Goal: Register for event/course

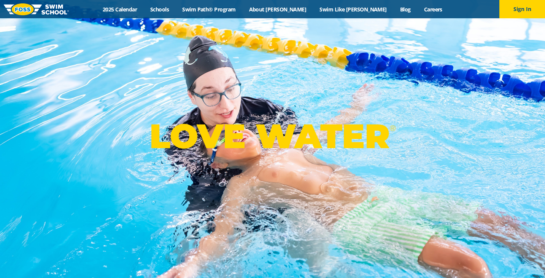
click at [137, 70] on div "LOVE WATER ®" at bounding box center [272, 139] width 545 height 278
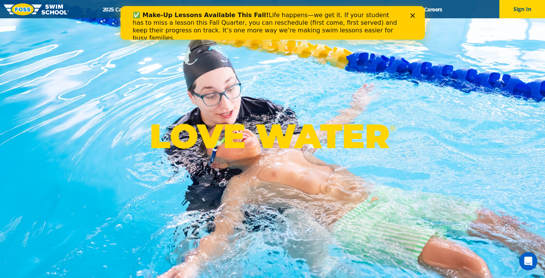
click at [387, 68] on div "LOVE WATER ®" at bounding box center [272, 139] width 545 height 278
click at [411, 14] on icon "Close" at bounding box center [412, 15] width 5 height 5
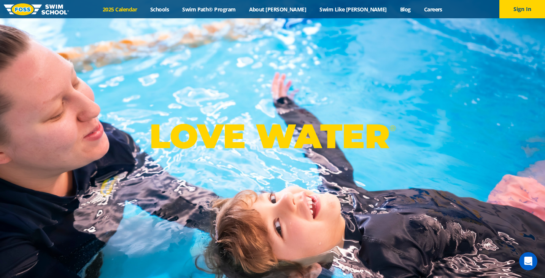
click at [144, 10] on link "2025 Calendar" at bounding box center [120, 9] width 48 height 7
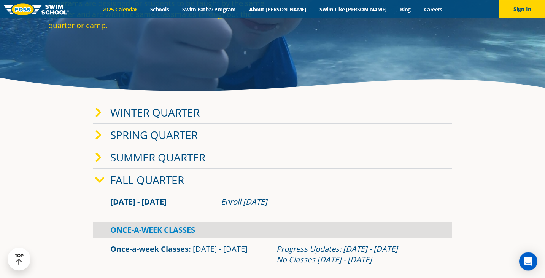
scroll to position [116, 0]
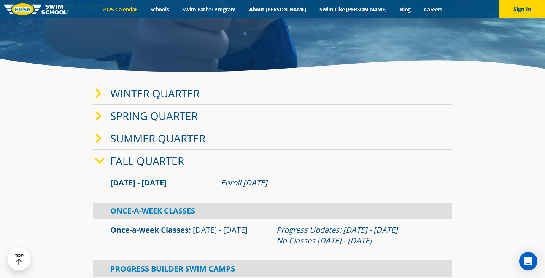
click at [139, 95] on link "Winter Quarter" at bounding box center [154, 93] width 89 height 14
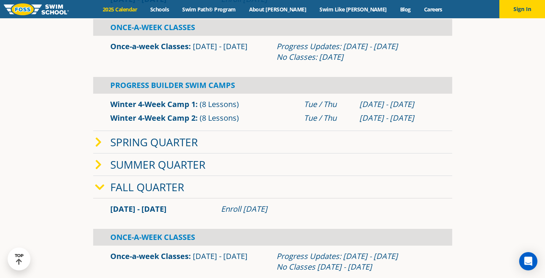
scroll to position [233, 0]
click at [98, 164] on icon at bounding box center [98, 164] width 7 height 11
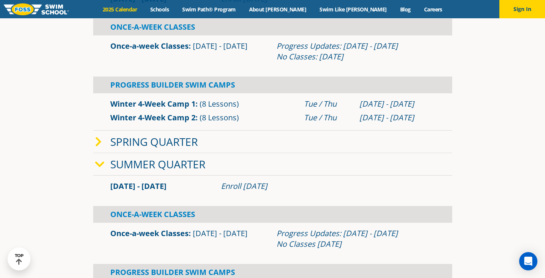
click at [98, 142] on icon at bounding box center [98, 141] width 7 height 11
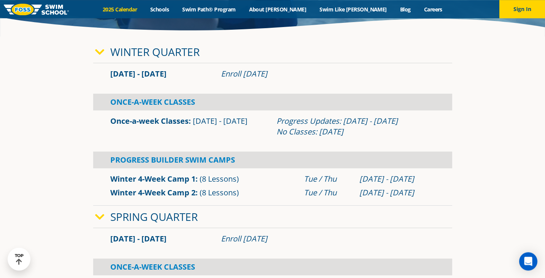
scroll to position [155, 0]
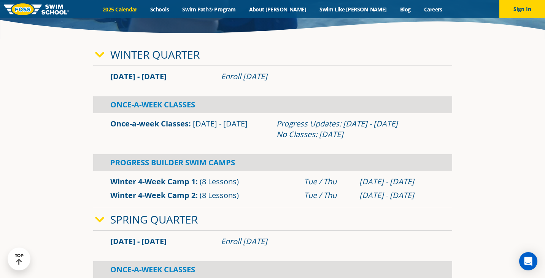
click at [144, 9] on link "2025 Calendar" at bounding box center [120, 9] width 48 height 7
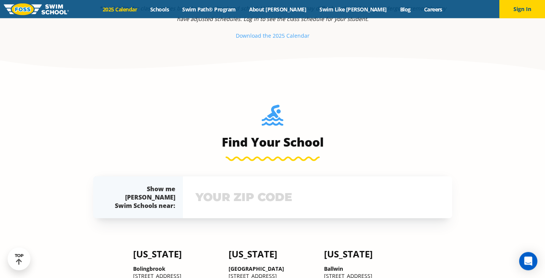
scroll to position [388, 0]
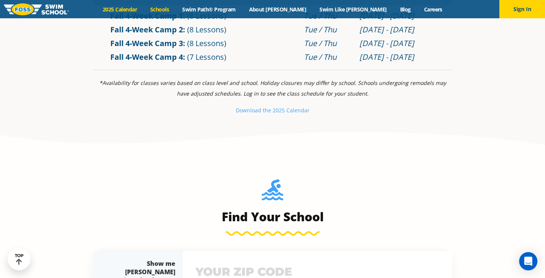
click at [176, 10] on link "Schools" at bounding box center [160, 9] width 32 height 7
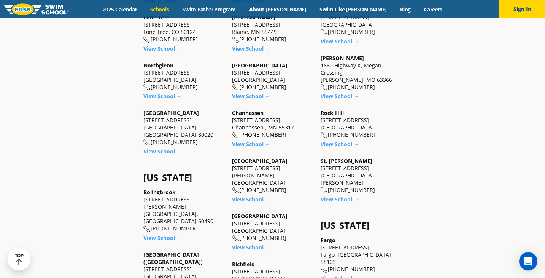
scroll to position [349, 0]
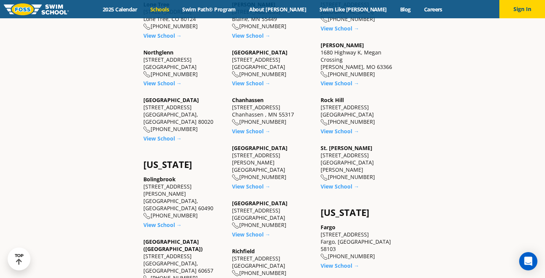
click at [251, 132] on link "View School →" at bounding box center [251, 130] width 38 height 7
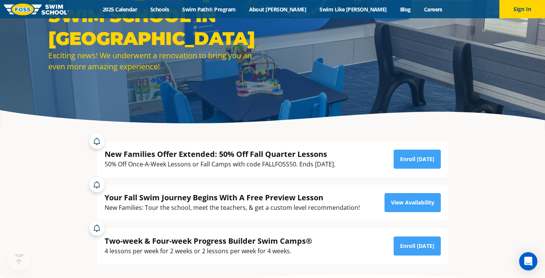
scroll to position [78, 0]
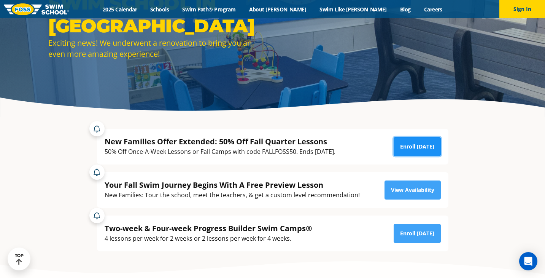
click at [404, 149] on link "Enroll Today" at bounding box center [417, 146] width 47 height 19
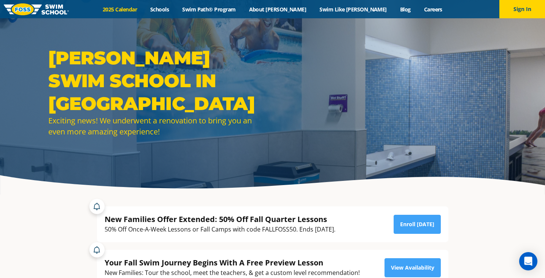
click at [144, 11] on link "2025 Calendar" at bounding box center [120, 9] width 48 height 7
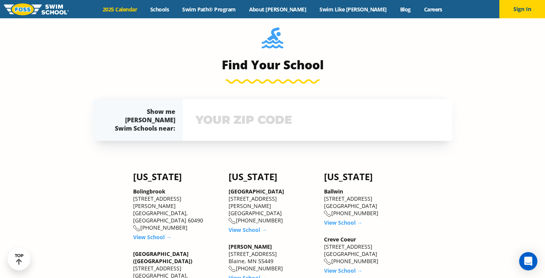
scroll to position [543, 0]
